Goal: Transaction & Acquisition: Book appointment/travel/reservation

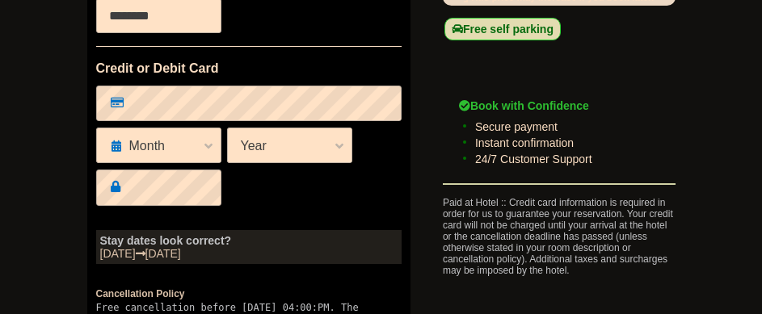
scroll to position [770, 0]
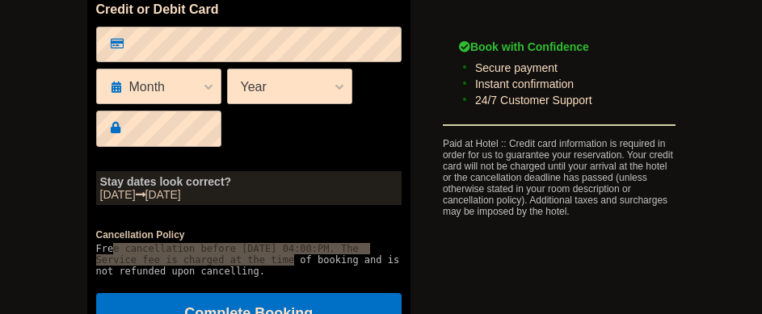
drag, startPoint x: 112, startPoint y: 258, endPoint x: 214, endPoint y: 267, distance: 102.2
click at [214, 267] on pre "Free cancellation before [DATE] 04:00:PM. The Service fee is charged at the tim…" at bounding box center [248, 260] width 305 height 34
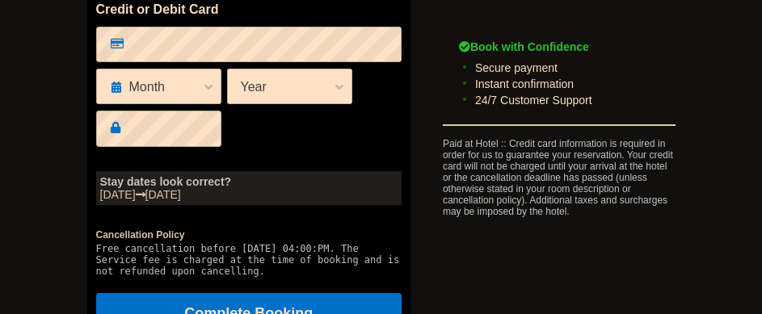
click at [212, 276] on pre "Free cancellation before [DATE] 04:00:PM. The Service fee is charged at the tim…" at bounding box center [248, 260] width 305 height 34
drag, startPoint x: 233, startPoint y: 262, endPoint x: 274, endPoint y: 262, distance: 40.4
click at [274, 262] on pre "Free cancellation before [DATE] 04:00:PM. The Service fee is charged at the tim…" at bounding box center [248, 260] width 305 height 34
click at [271, 277] on pre "Free cancellation before [DATE] 04:00:PM. The Service fee is charged at the tim…" at bounding box center [248, 260] width 305 height 34
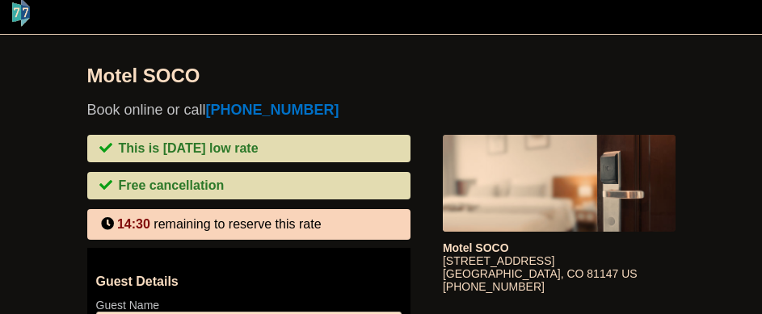
scroll to position [0, 0]
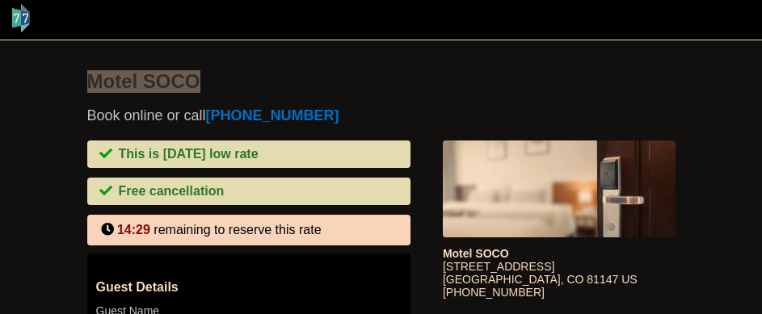
drag, startPoint x: 214, startPoint y: 78, endPoint x: 85, endPoint y: 71, distance: 129.4
copy h1 "Motel SOCO"
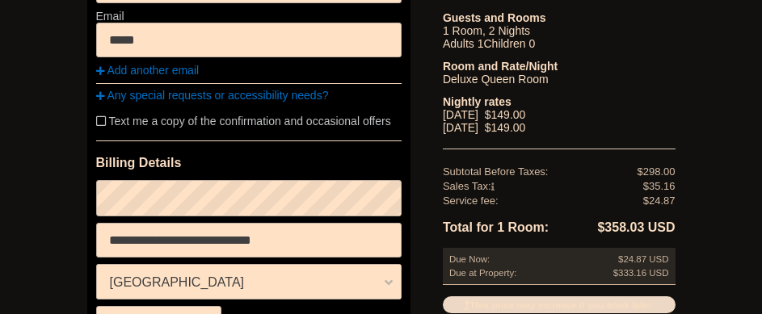
scroll to position [404, 0]
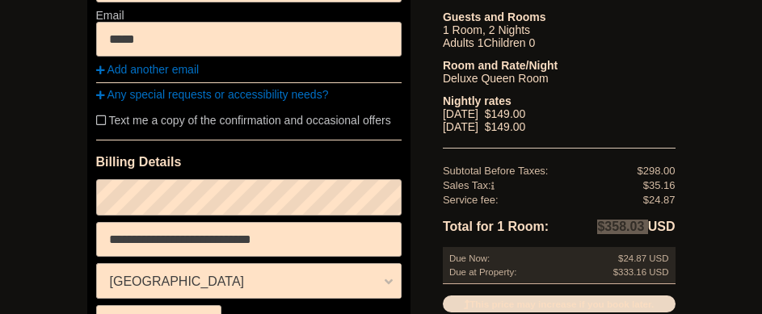
drag, startPoint x: 647, startPoint y: 232, endPoint x: 594, endPoint y: 226, distance: 53.6
click at [594, 226] on li "$358.03 USD" at bounding box center [617, 226] width 116 height 21
